Goal: Transaction & Acquisition: Purchase product/service

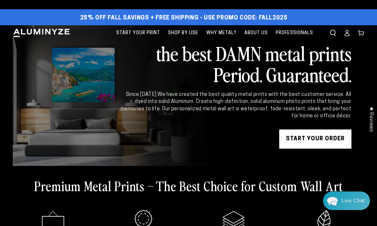
click at [308, 139] on link "START YOUR Order" at bounding box center [315, 138] width 72 height 19
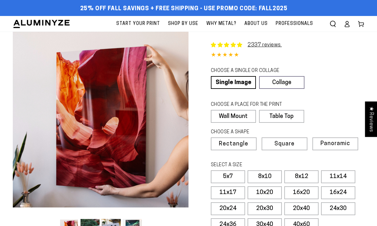
select select "**********"
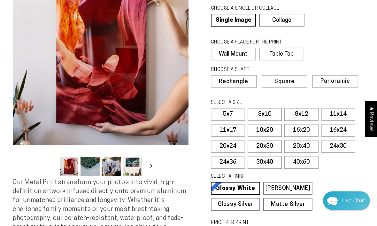
scroll to position [63, 0]
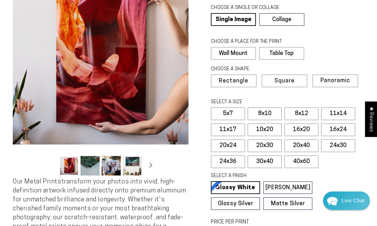
click at [341, 79] on span "Panoramic" at bounding box center [335, 81] width 30 height 6
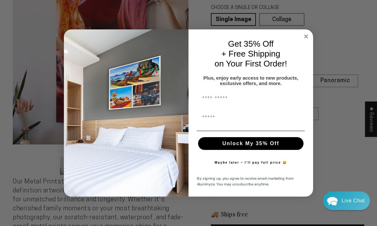
click at [309, 40] on circle "Close dialog" at bounding box center [305, 36] width 7 height 7
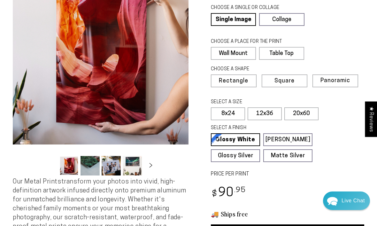
click at [304, 112] on label "20x60" at bounding box center [301, 113] width 34 height 13
click at [293, 83] on label "Square" at bounding box center [284, 80] width 46 height 13
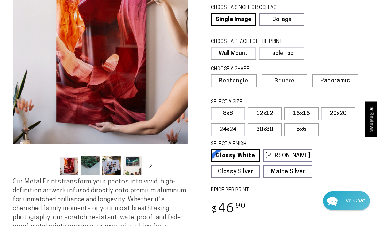
click at [242, 85] on label "Rectangle" at bounding box center [234, 80] width 46 height 13
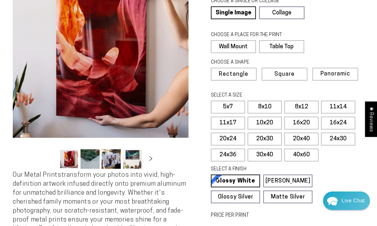
scroll to position [70, 0]
